Goal: Task Accomplishment & Management: Complete application form

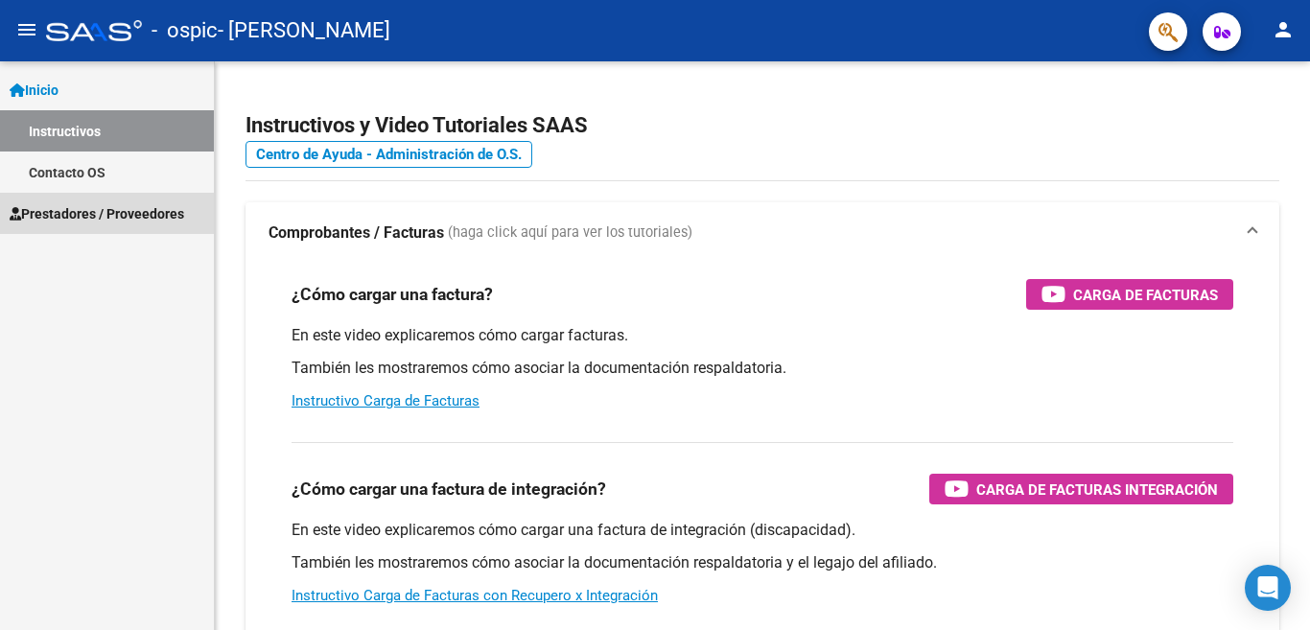
click at [153, 206] on span "Prestadores / Proveedores" at bounding box center [97, 213] width 175 height 21
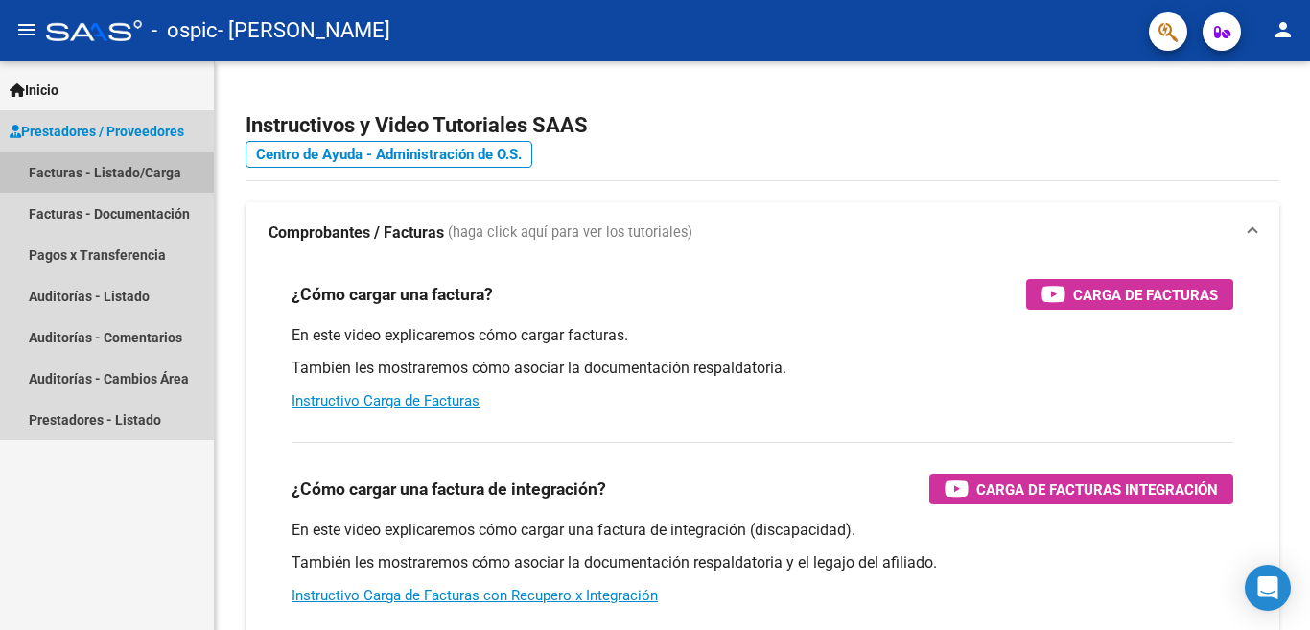
click at [157, 175] on link "Facturas - Listado/Carga" at bounding box center [107, 172] width 214 height 41
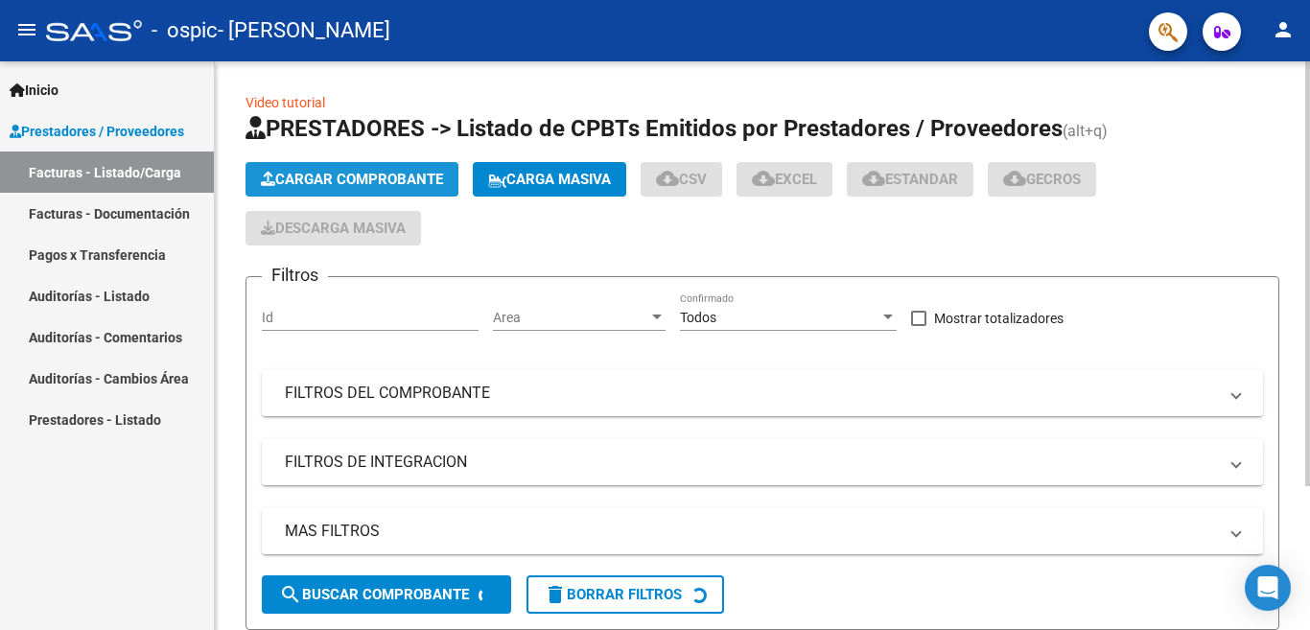
click at [307, 176] on span "Cargar Comprobante" at bounding box center [352, 179] width 182 height 17
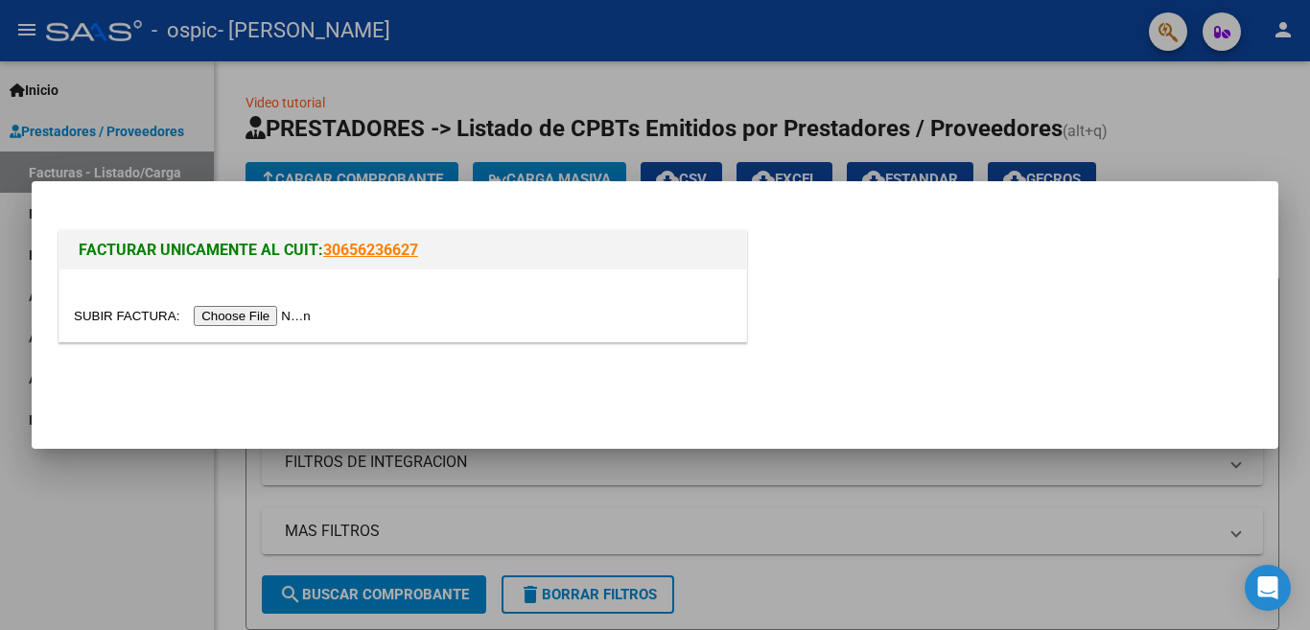
click at [296, 312] on input "file" at bounding box center [195, 316] width 243 height 20
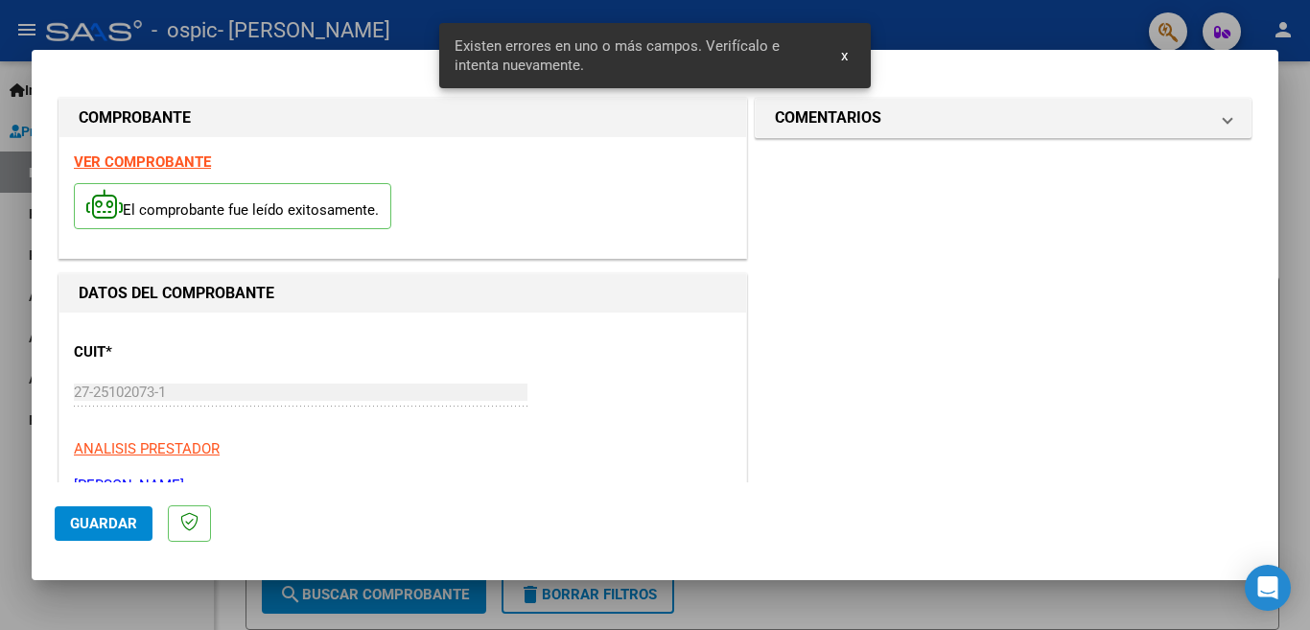
scroll to position [427, 0]
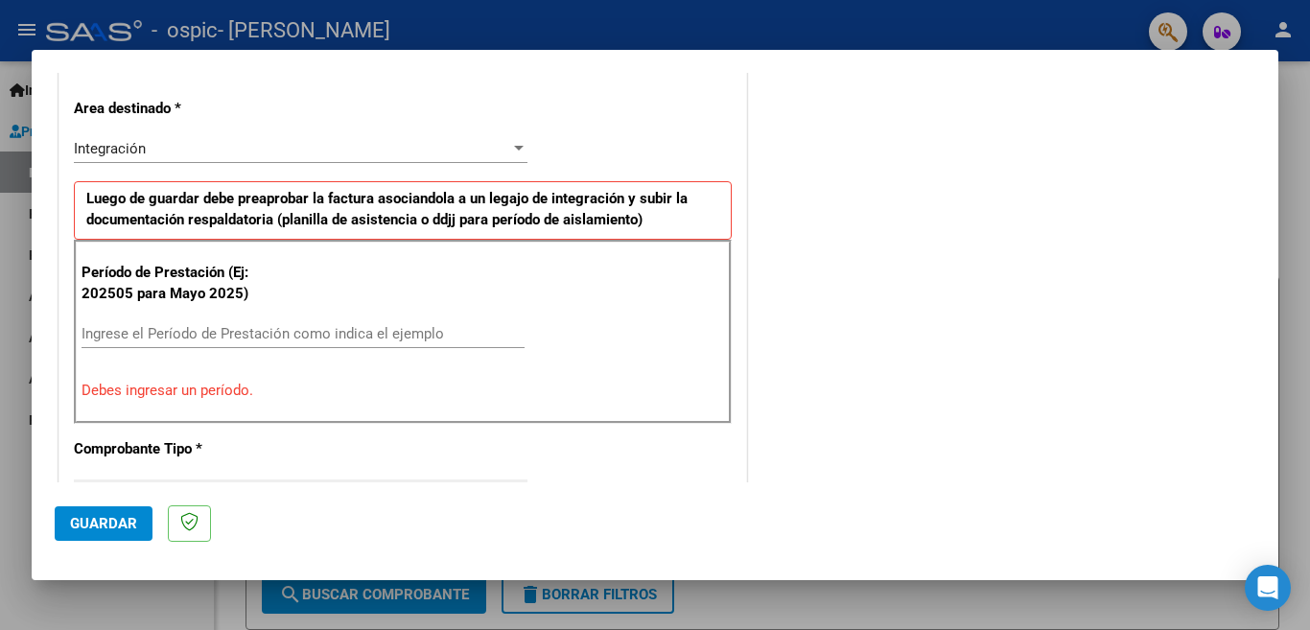
click at [512, 143] on div at bounding box center [518, 148] width 17 height 15
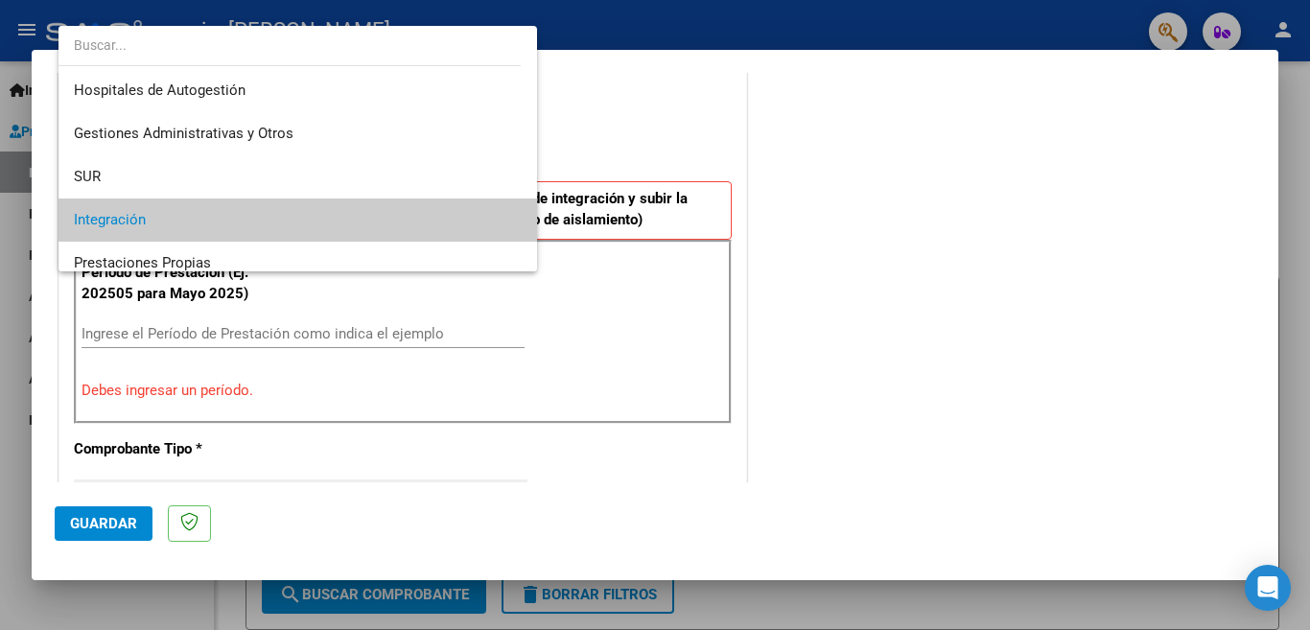
scroll to position [71, 0]
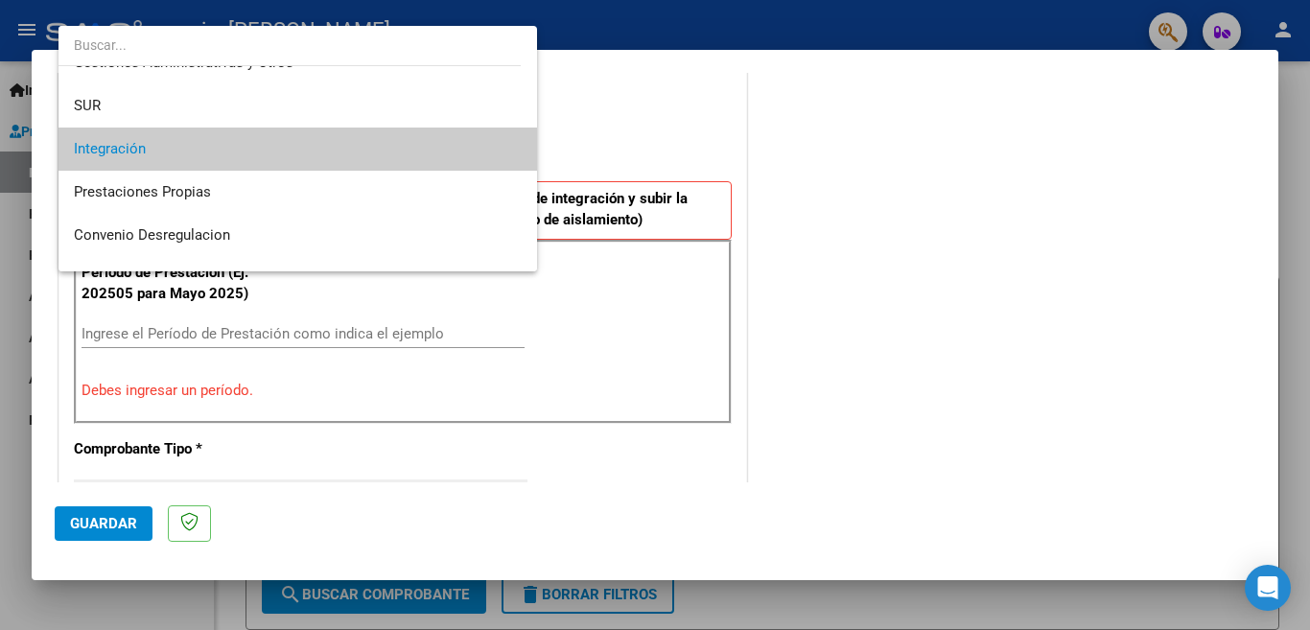
click at [512, 143] on mat-option "Integración" at bounding box center [297, 149] width 479 height 43
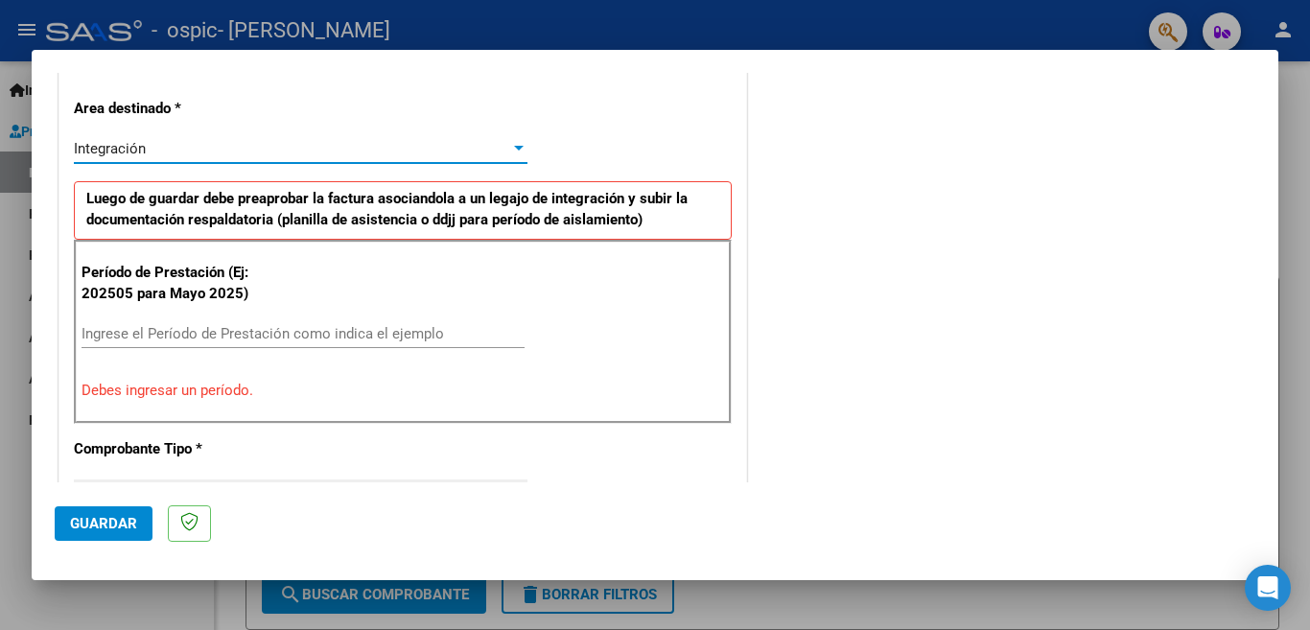
click at [512, 143] on div at bounding box center [518, 148] width 17 height 15
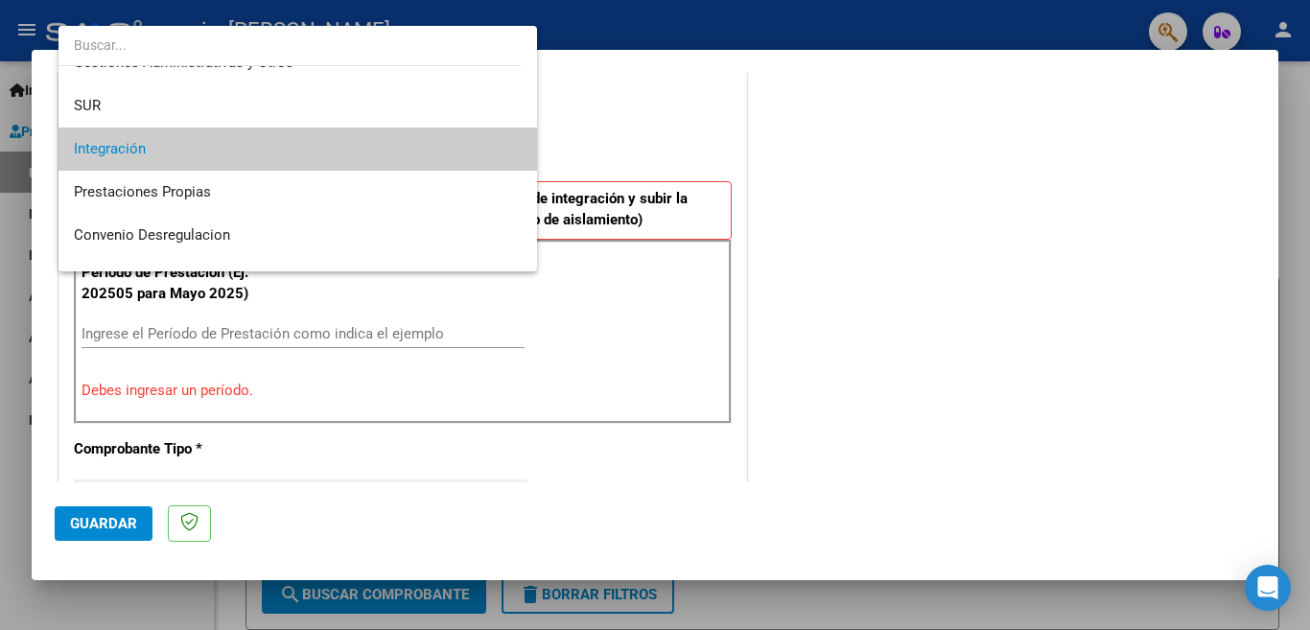
click at [512, 143] on mat-option "Integración" at bounding box center [297, 149] width 479 height 43
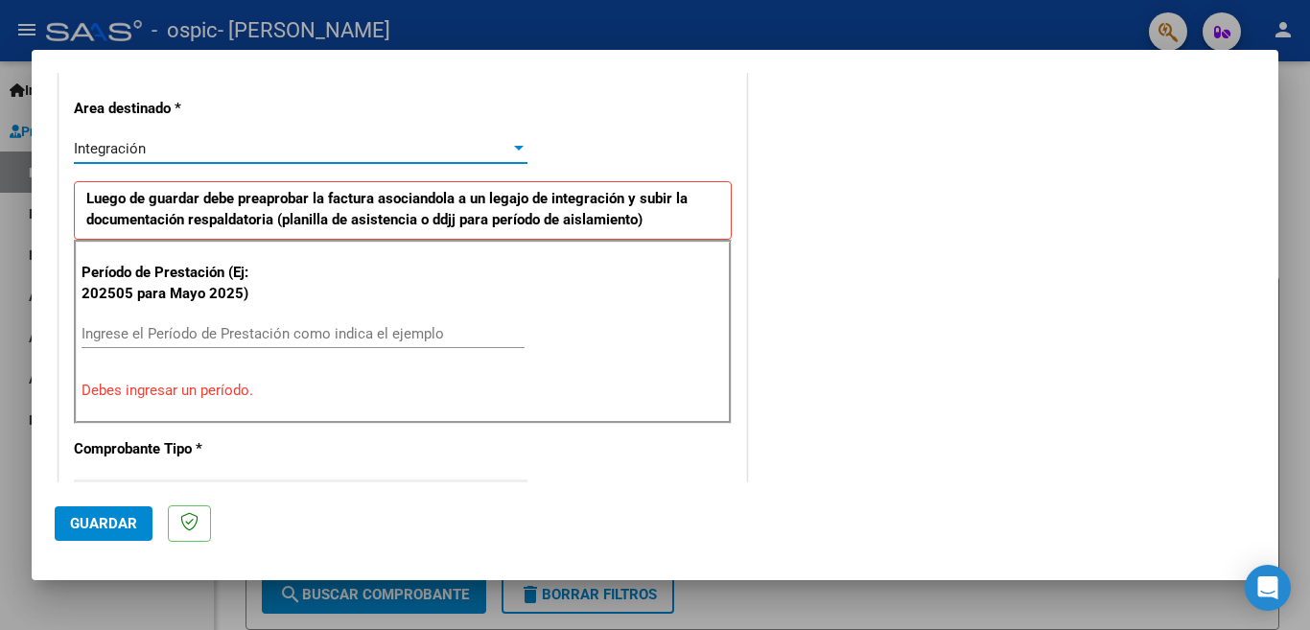
click at [512, 143] on div at bounding box center [518, 148] width 17 height 15
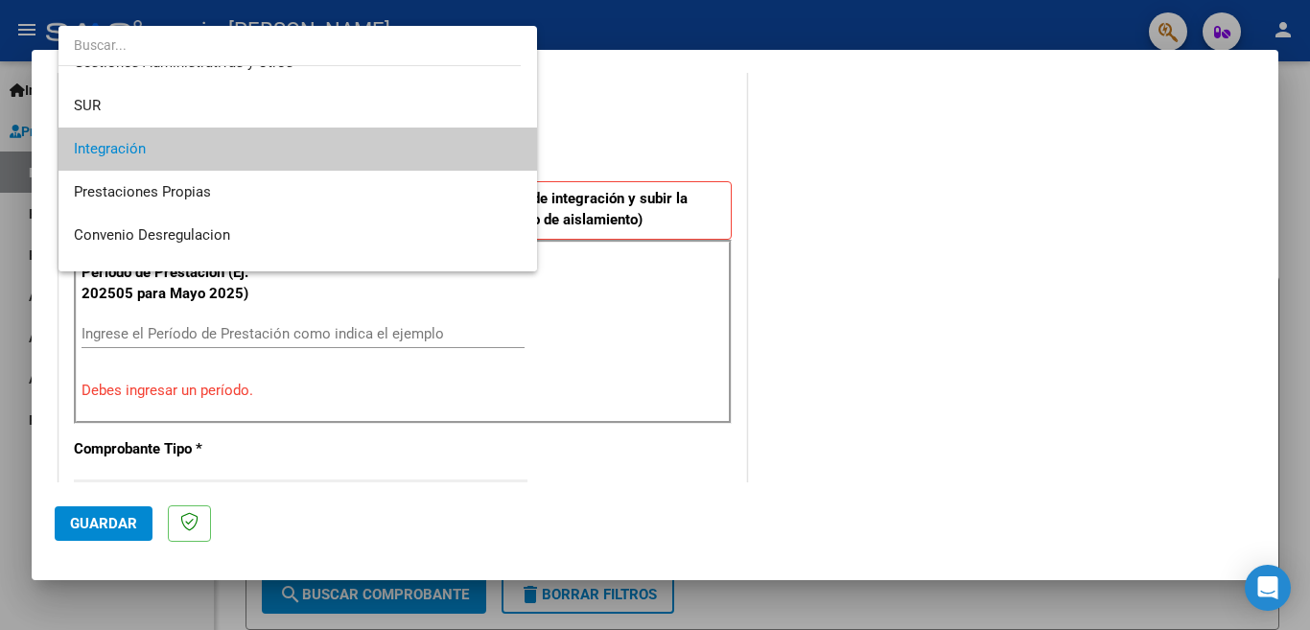
click at [512, 143] on mat-option "Integración" at bounding box center [297, 149] width 479 height 43
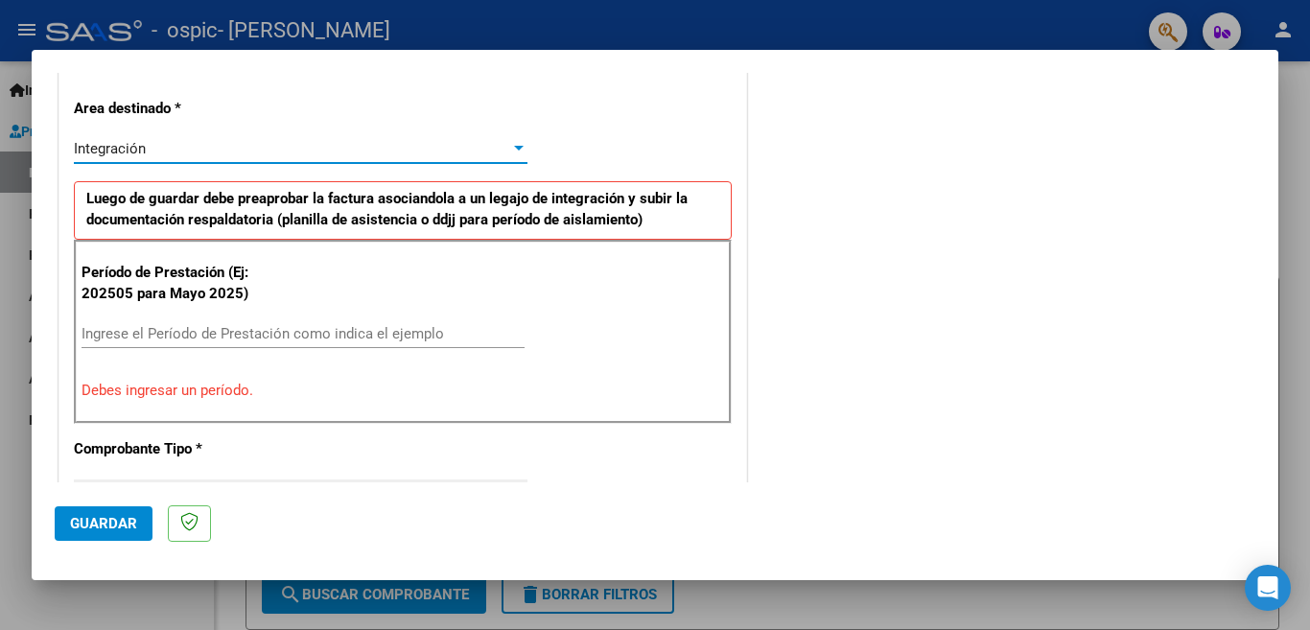
click at [359, 332] on input "Ingrese el Período de Prestación como indica el ejemplo" at bounding box center [303, 333] width 443 height 17
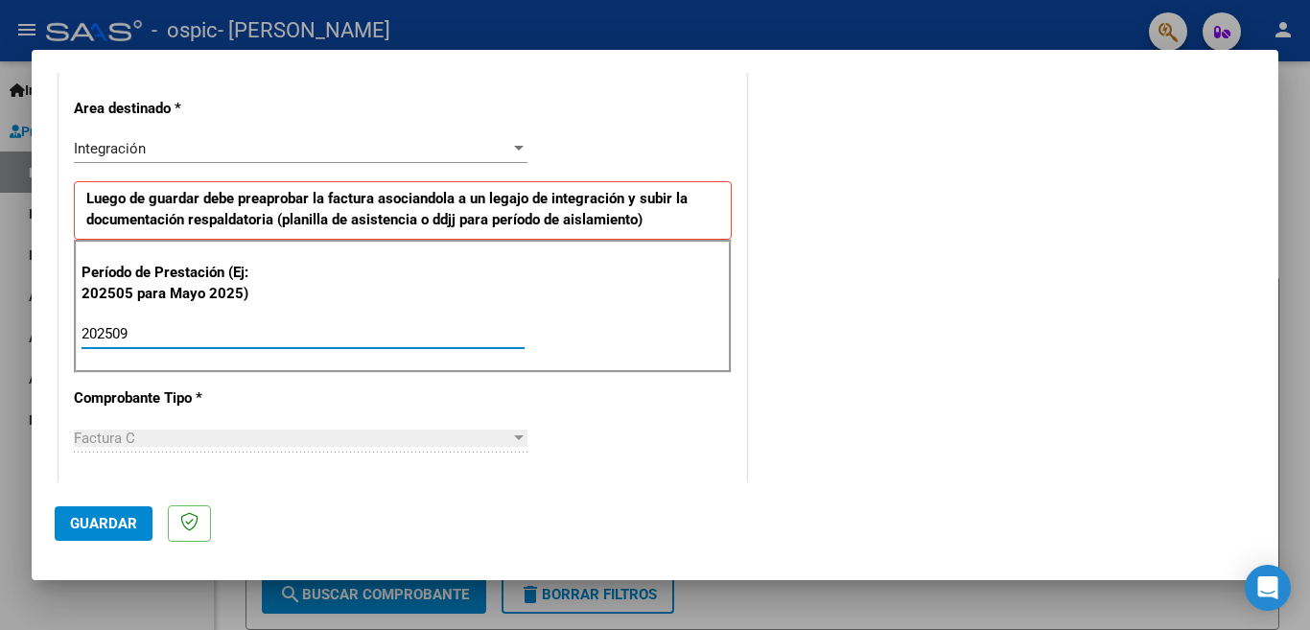
type input "202509"
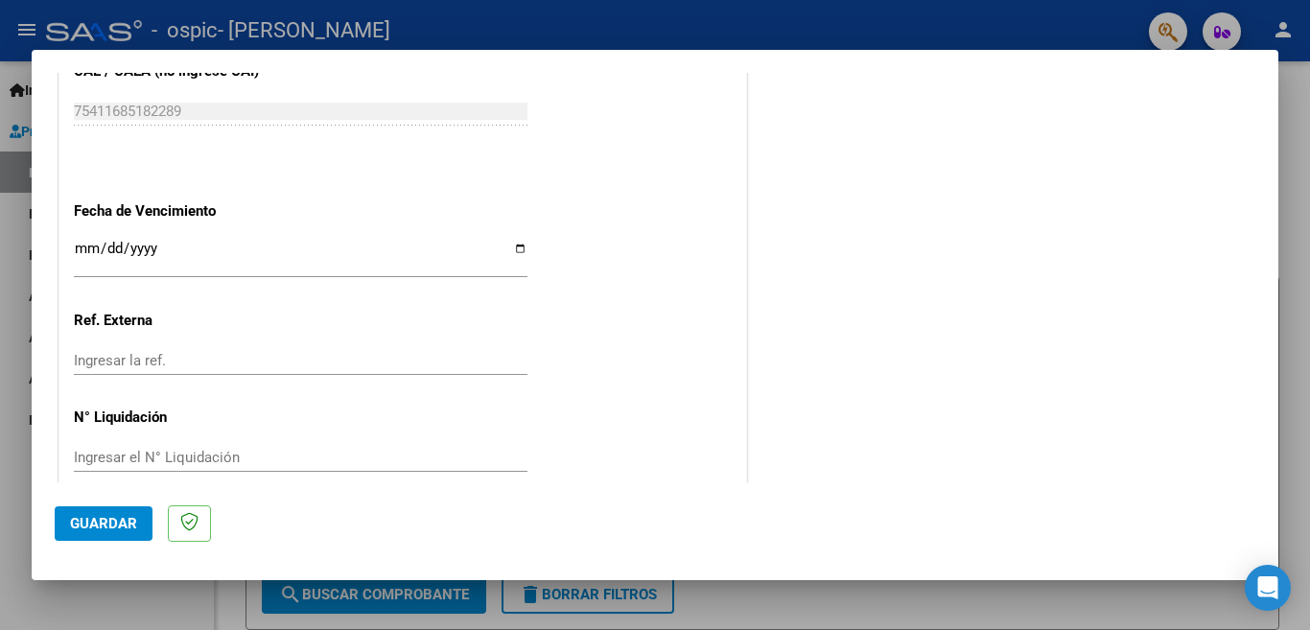
scroll to position [1254, 0]
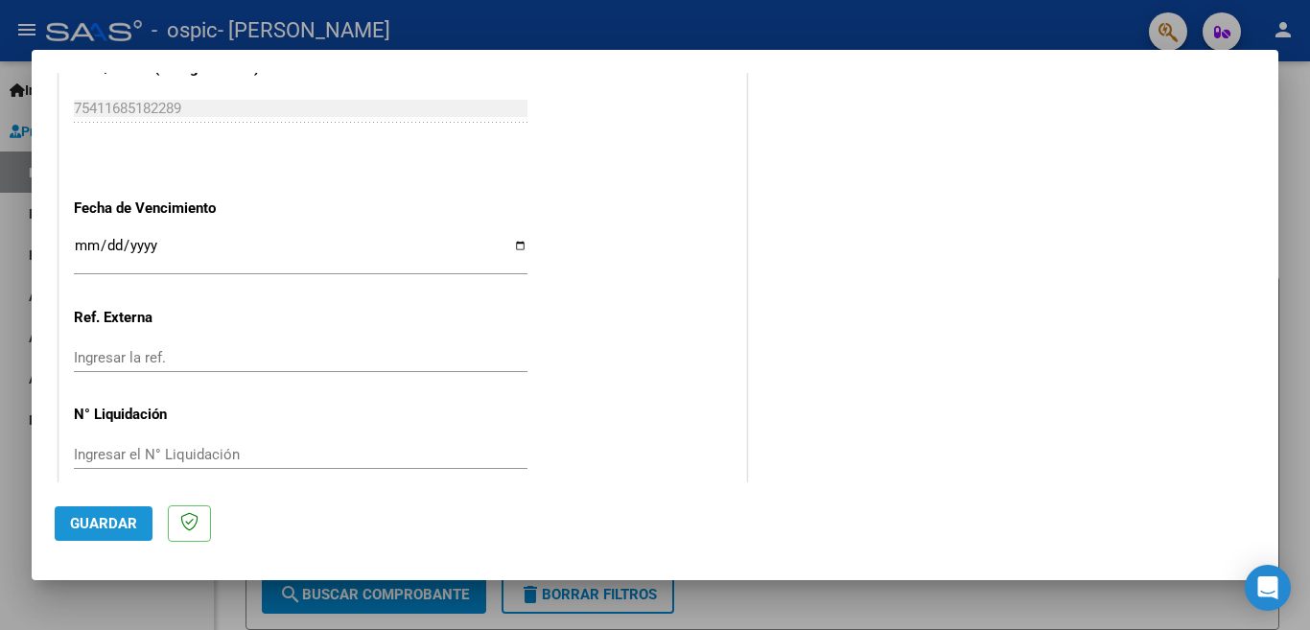
click at [117, 527] on span "Guardar" at bounding box center [103, 523] width 67 height 17
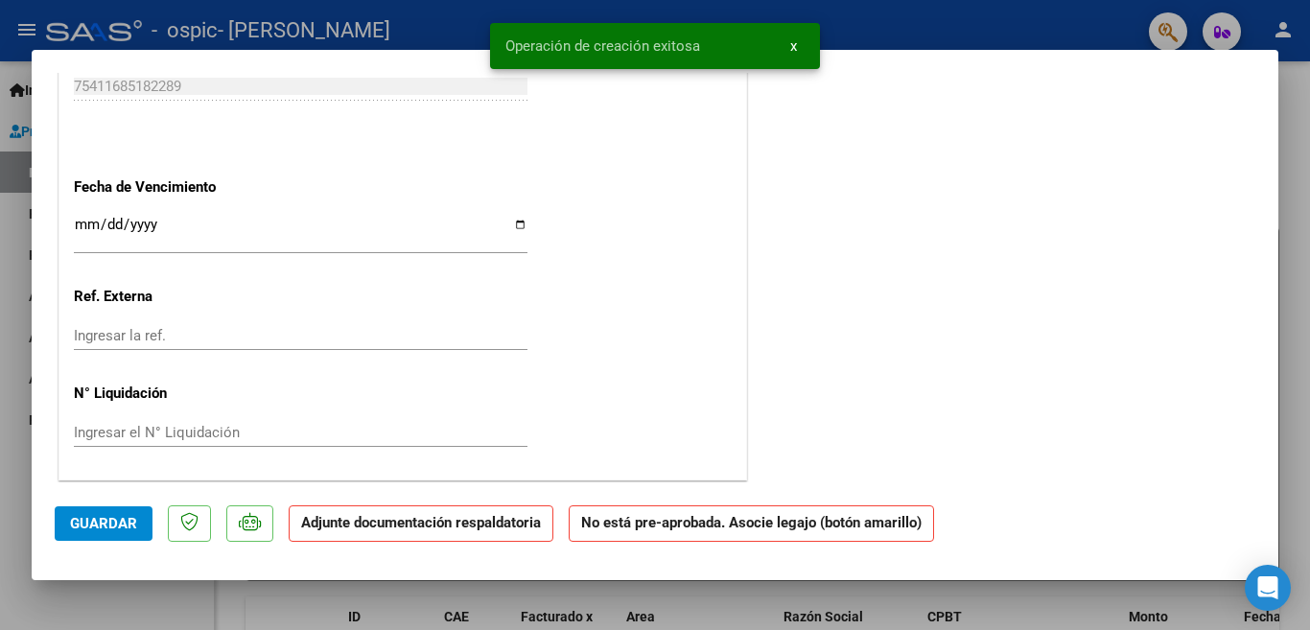
scroll to position [0, 0]
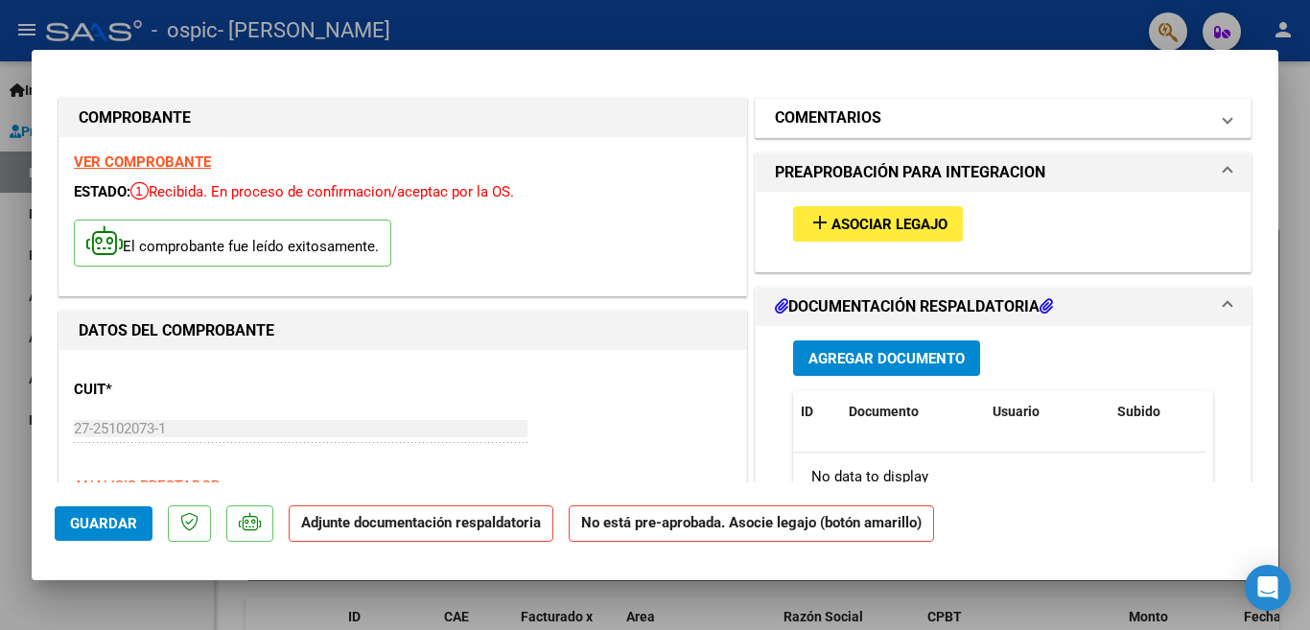
click at [1224, 123] on span at bounding box center [1228, 117] width 8 height 23
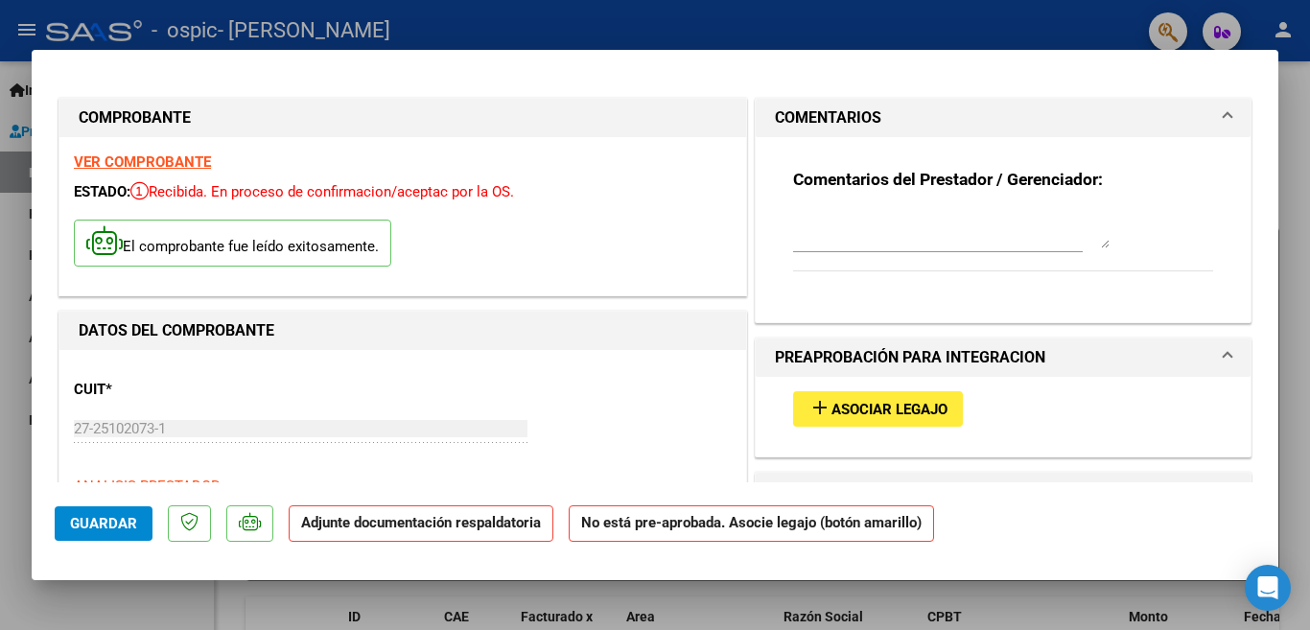
click at [1224, 123] on span at bounding box center [1228, 117] width 8 height 23
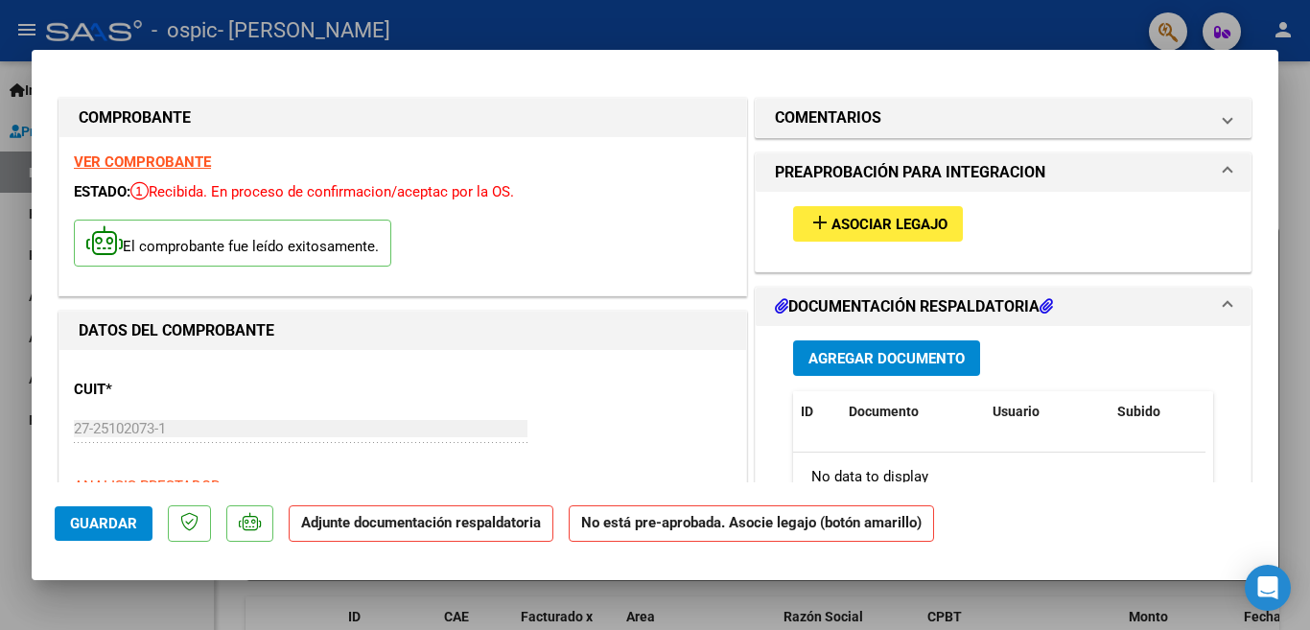
click at [923, 223] on span "Asociar Legajo" at bounding box center [889, 224] width 116 height 17
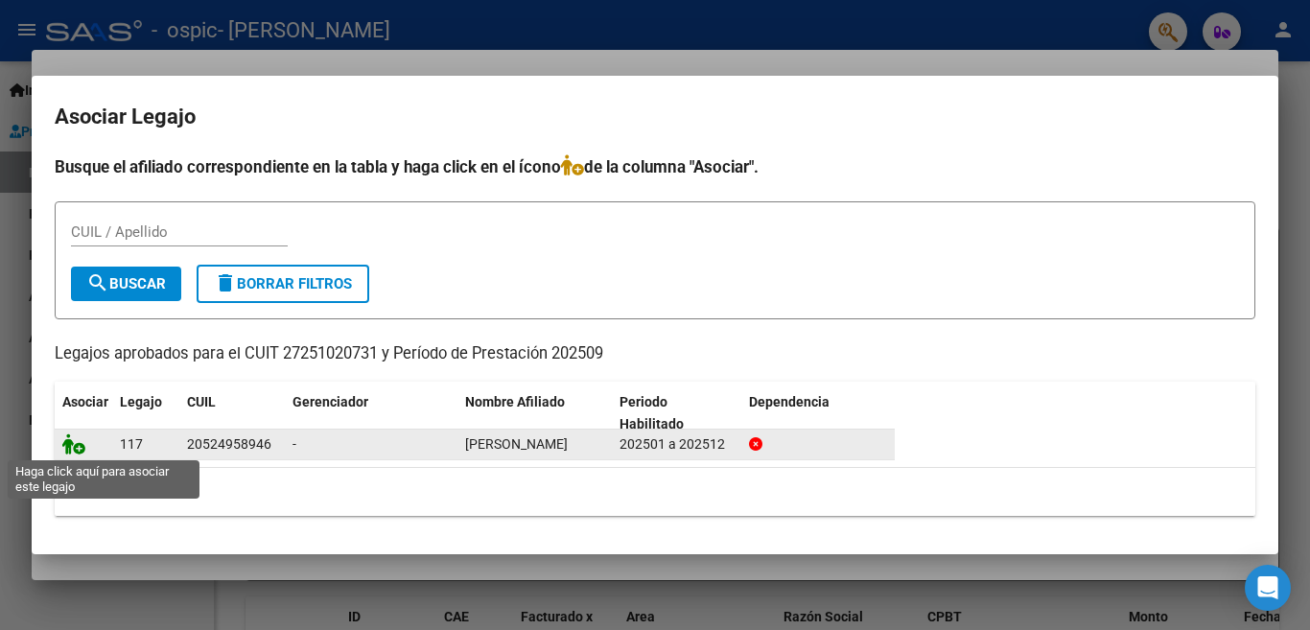
click at [72, 446] on icon at bounding box center [73, 443] width 23 height 21
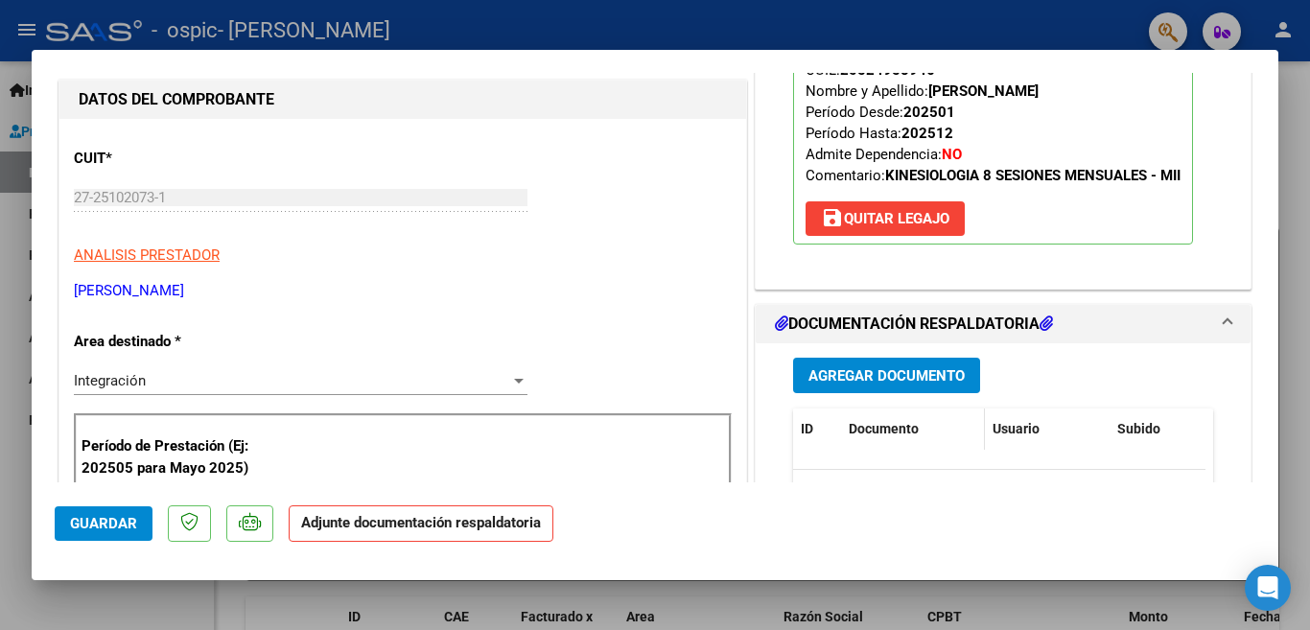
scroll to position [269, 0]
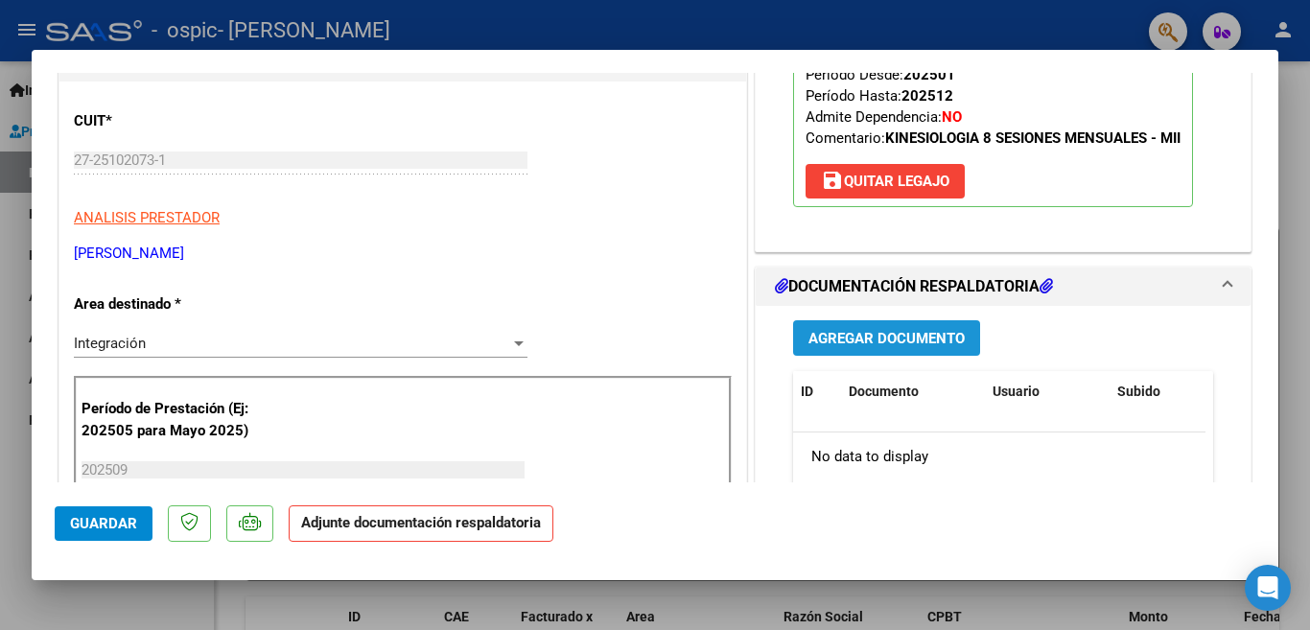
click at [895, 339] on span "Agregar Documento" at bounding box center [886, 338] width 156 height 17
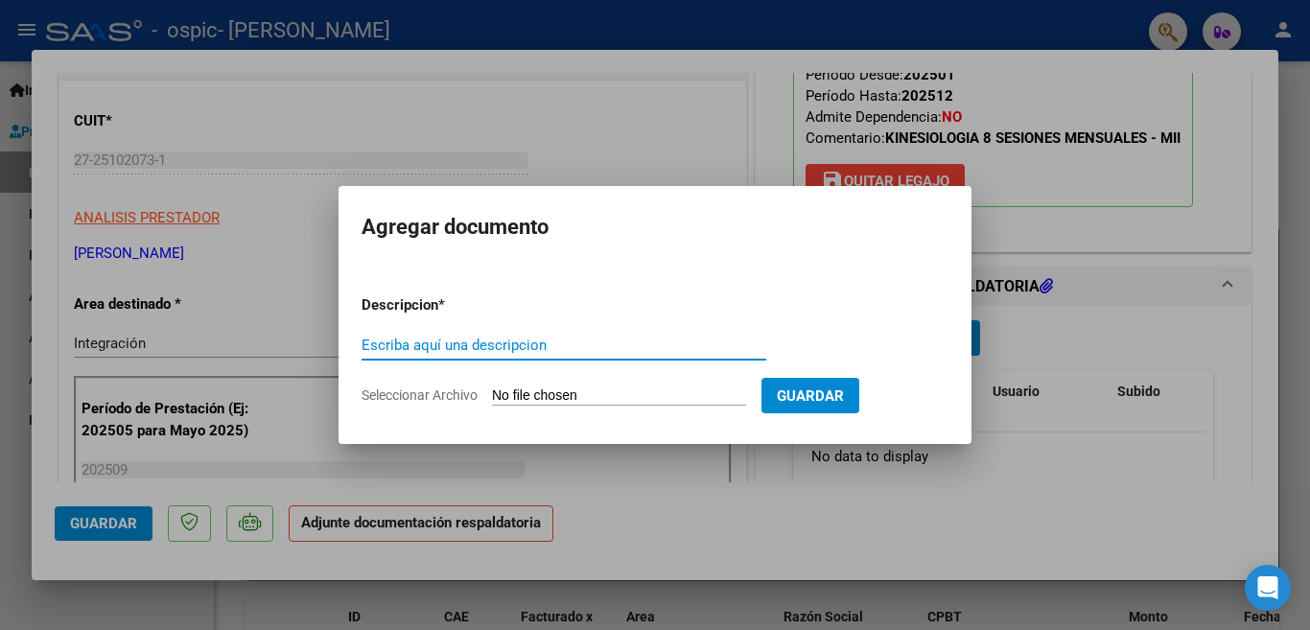
click at [508, 338] on input "Escriba aquí una descripcion" at bounding box center [564, 345] width 405 height 17
click at [475, 344] on input "PLANILLA ASISTTENCIA" at bounding box center [564, 345] width 405 height 17
type input "PLANILLA ASISTENCIA"
click at [576, 393] on input "Seleccionar Archivo" at bounding box center [619, 396] width 254 height 18
type input "C:\fakepath\17603654378058169046676725173623.pdf"
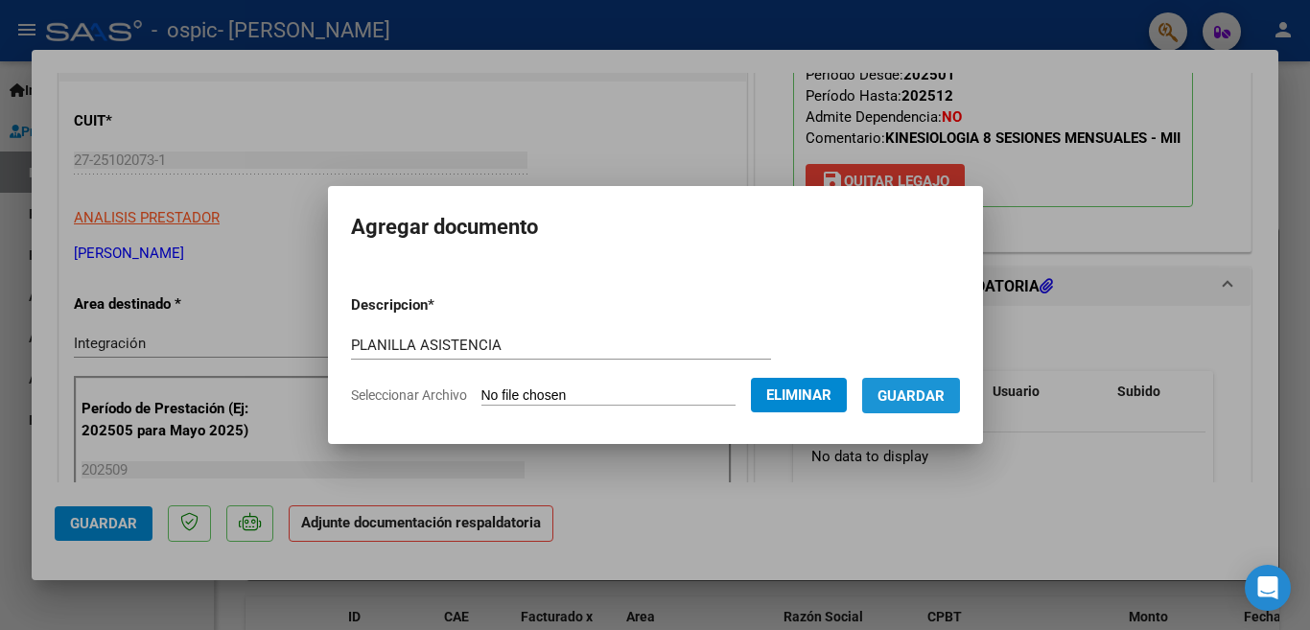
click at [909, 390] on span "Guardar" at bounding box center [910, 395] width 67 height 17
